Goal: Transaction & Acquisition: Purchase product/service

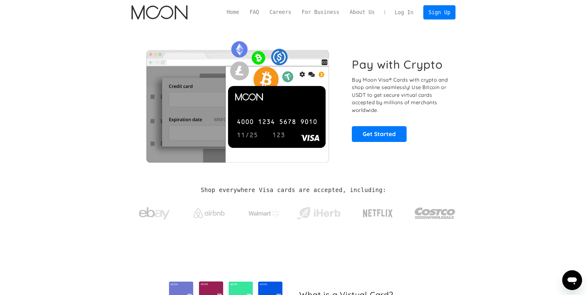
click at [405, 11] on link "Log In" at bounding box center [404, 13] width 29 height 14
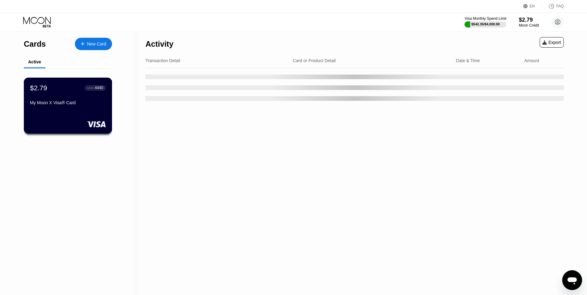
click at [63, 105] on div "My Moon X Visa® Card" at bounding box center [68, 102] width 76 height 5
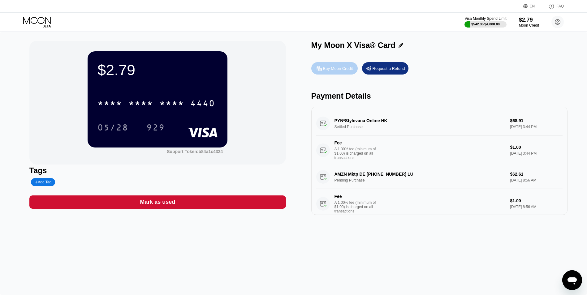
click at [334, 71] on div "Buy Moon Credit" at bounding box center [338, 68] width 30 height 5
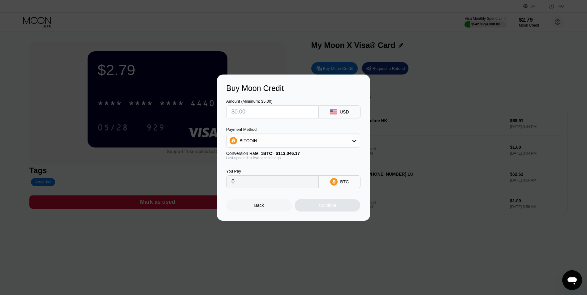
click at [245, 112] on input "text" at bounding box center [273, 112] width 82 height 12
type input "$2"
type input "0.00001770"
type input "$22"
type input "0.00019462"
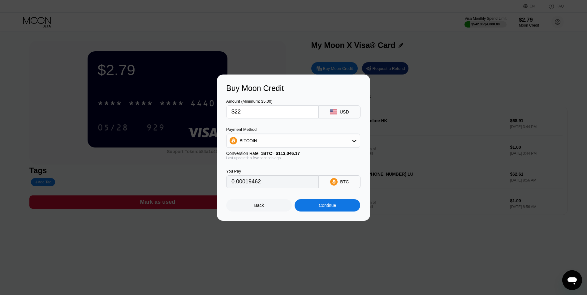
type input "$228"
type input "0.00201688"
type input "$228"
click at [319, 208] on div "Continue" at bounding box center [327, 205] width 17 height 5
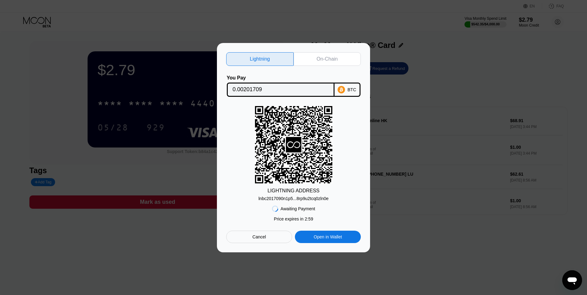
click at [322, 59] on div "On-Chain" at bounding box center [327, 59] width 21 height 6
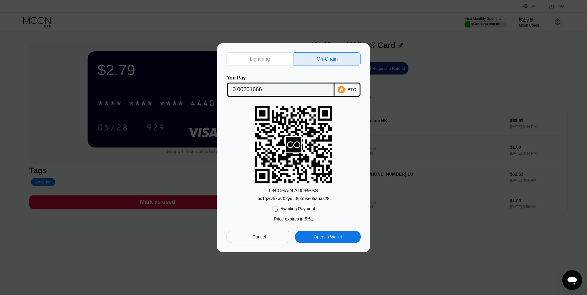
click at [327, 56] on div "On-Chain" at bounding box center [327, 59] width 21 height 6
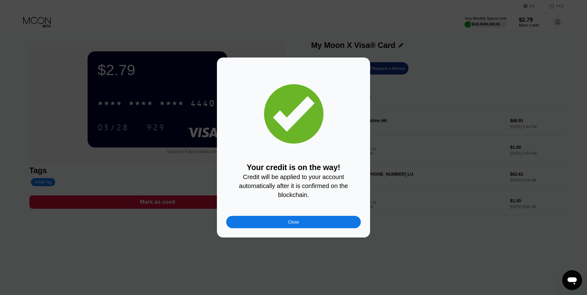
click at [301, 224] on div "Close" at bounding box center [293, 222] width 135 height 12
